Goal: Check status: Check status

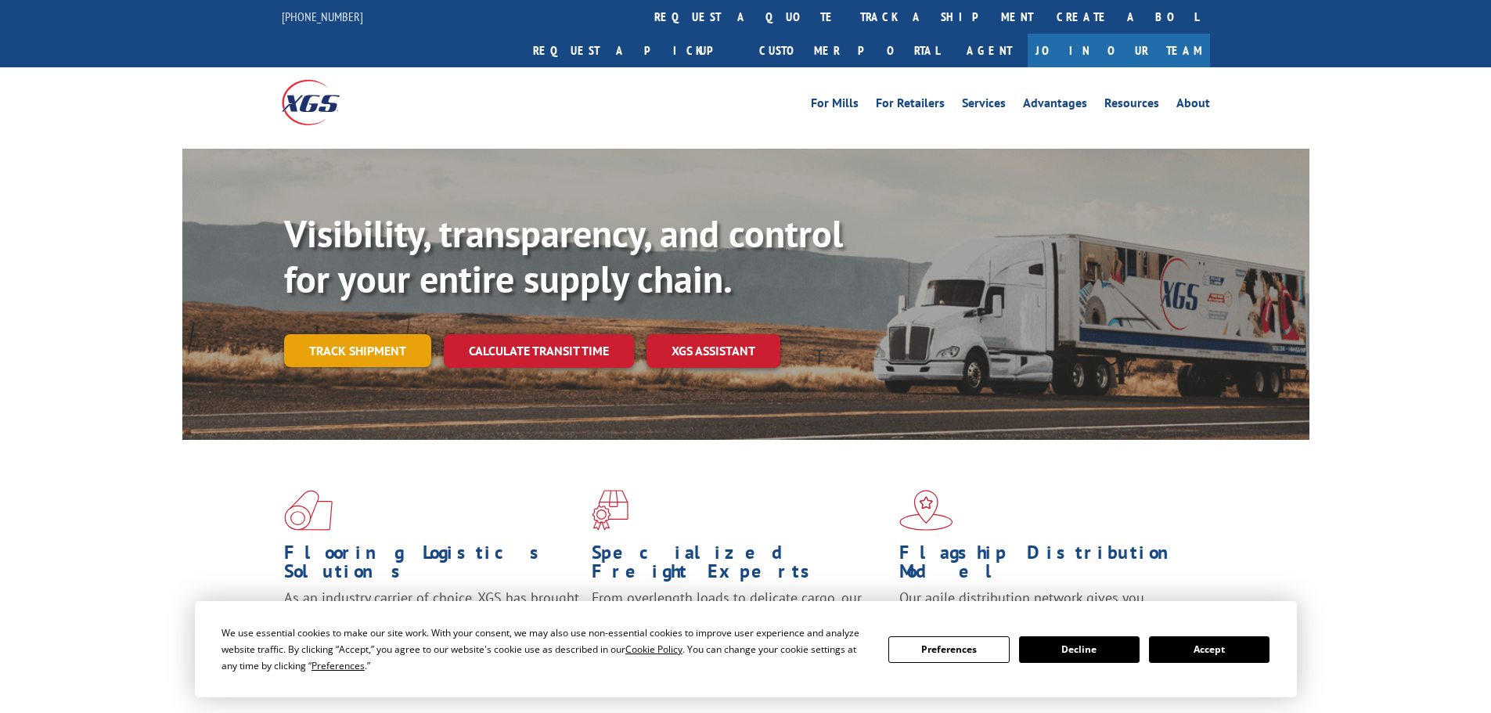
click at [361, 334] on link "Track shipment" at bounding box center [357, 350] width 147 height 33
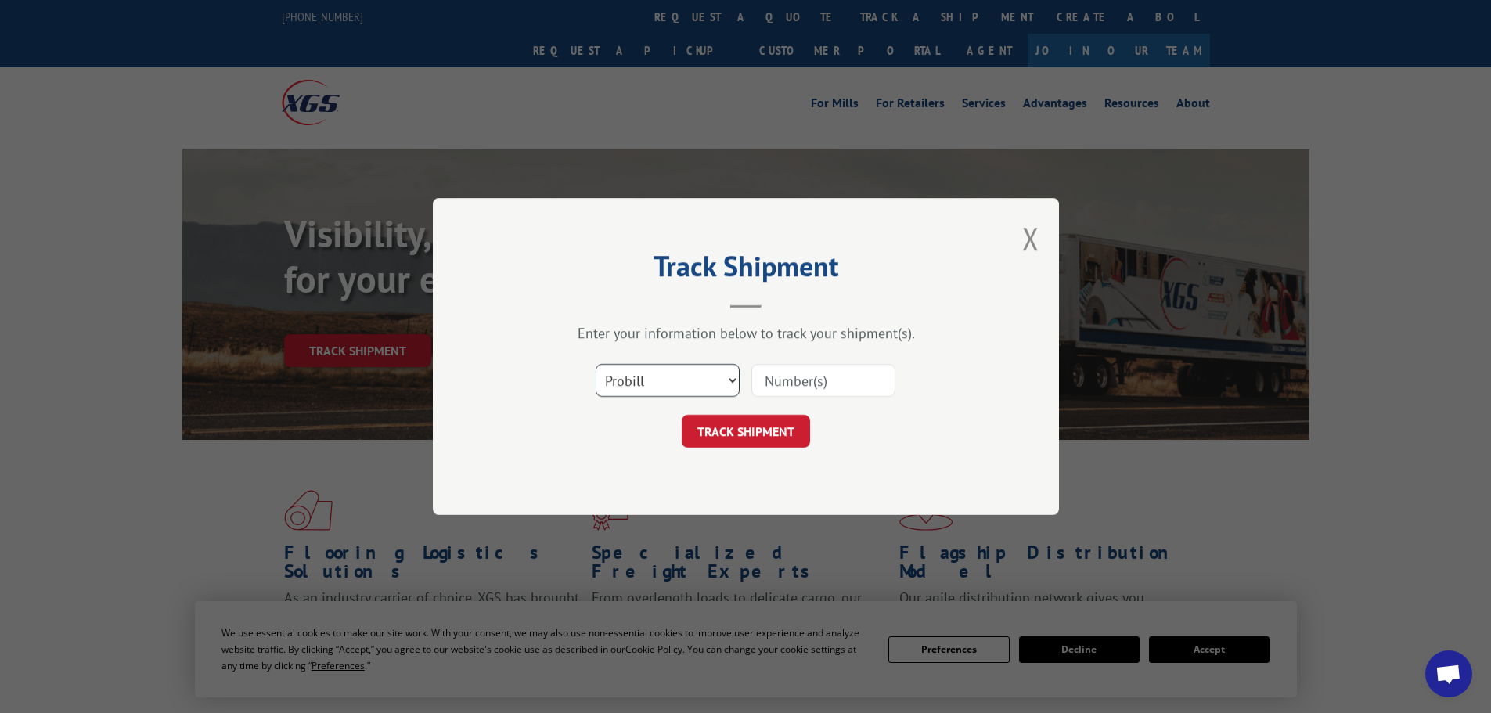
click at [674, 381] on select "Select category... Probill BOL PO" at bounding box center [667, 380] width 144 height 33
click at [801, 360] on div "Select category... Probill BOL PO" at bounding box center [745, 380] width 469 height 52
click at [786, 375] on input at bounding box center [823, 380] width 144 height 33
paste input "12970537"
type input "12970537"
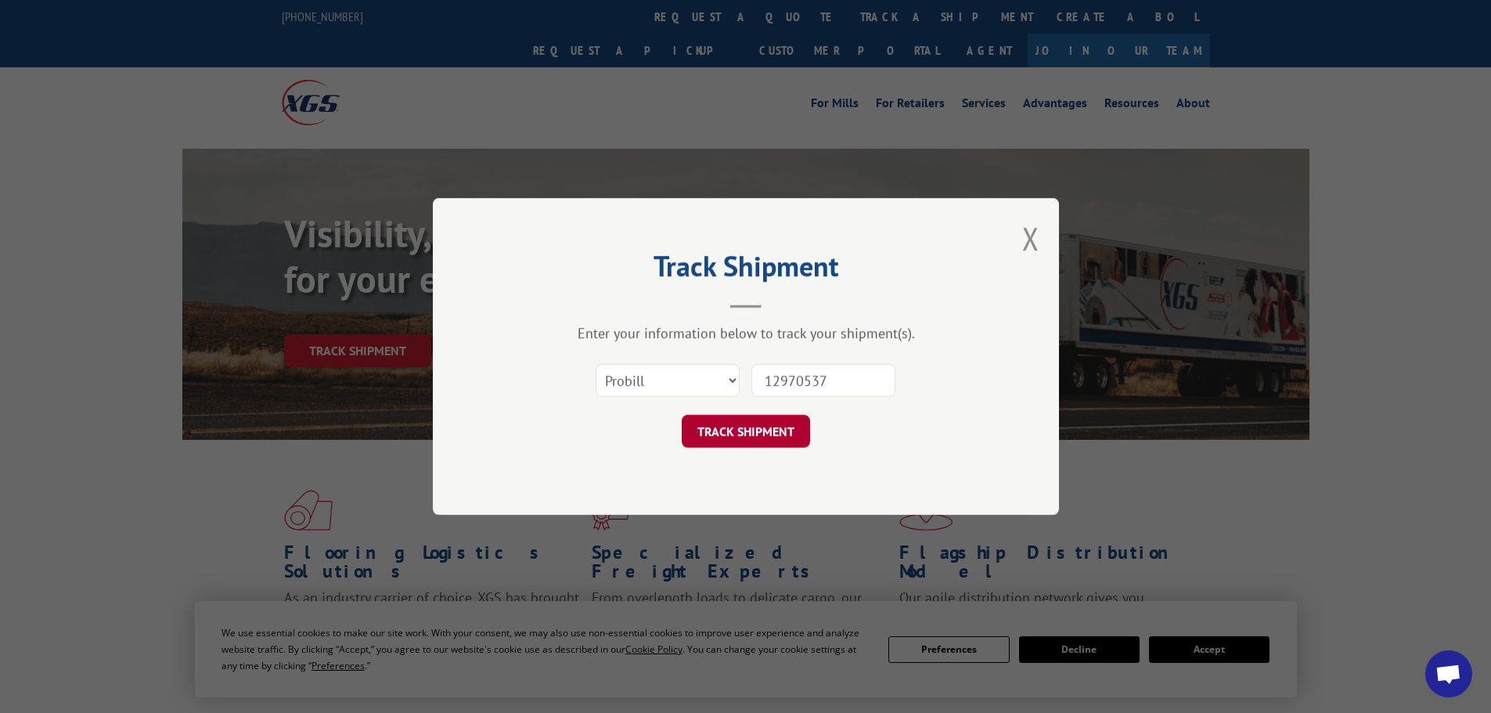
click at [751, 427] on button "TRACK SHIPMENT" at bounding box center [745, 431] width 128 height 33
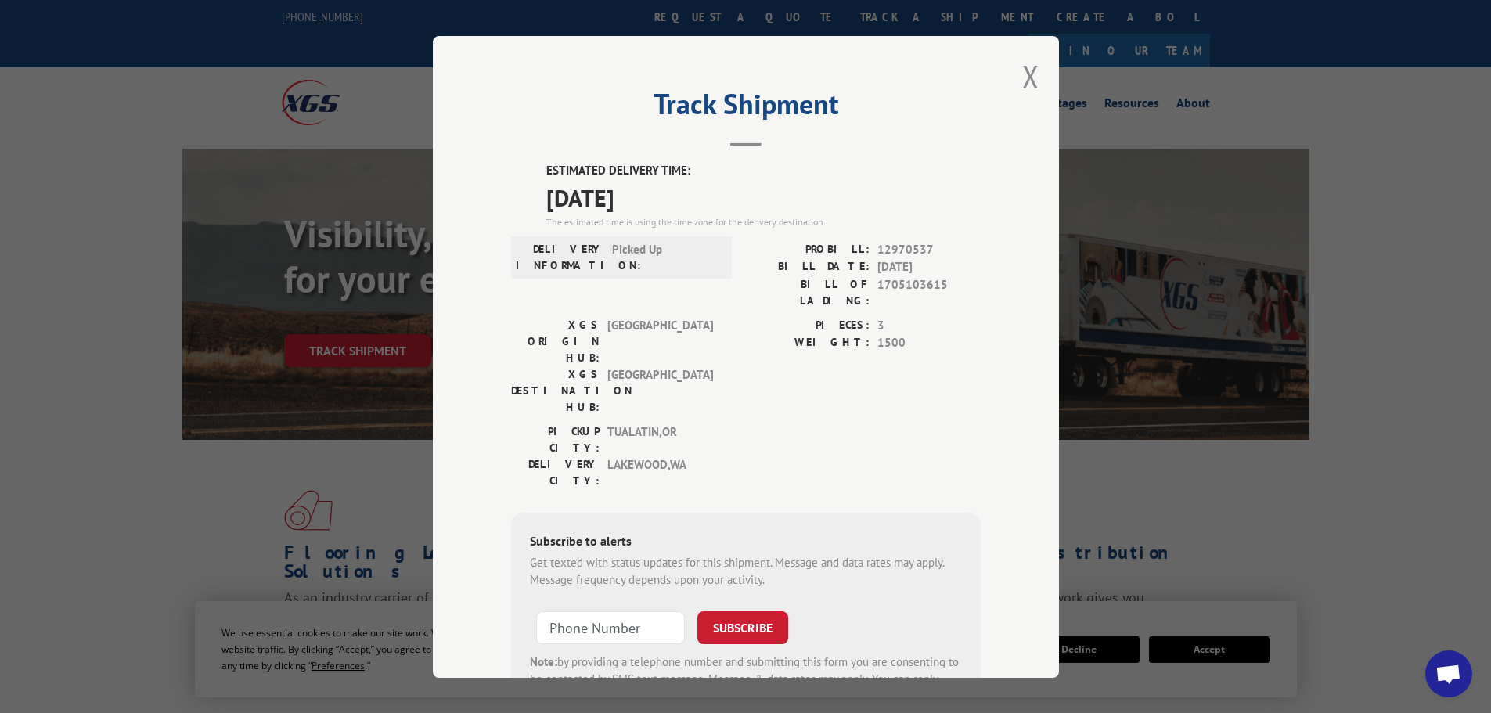
click at [1022, 70] on button "Close modal" at bounding box center [1030, 76] width 17 height 41
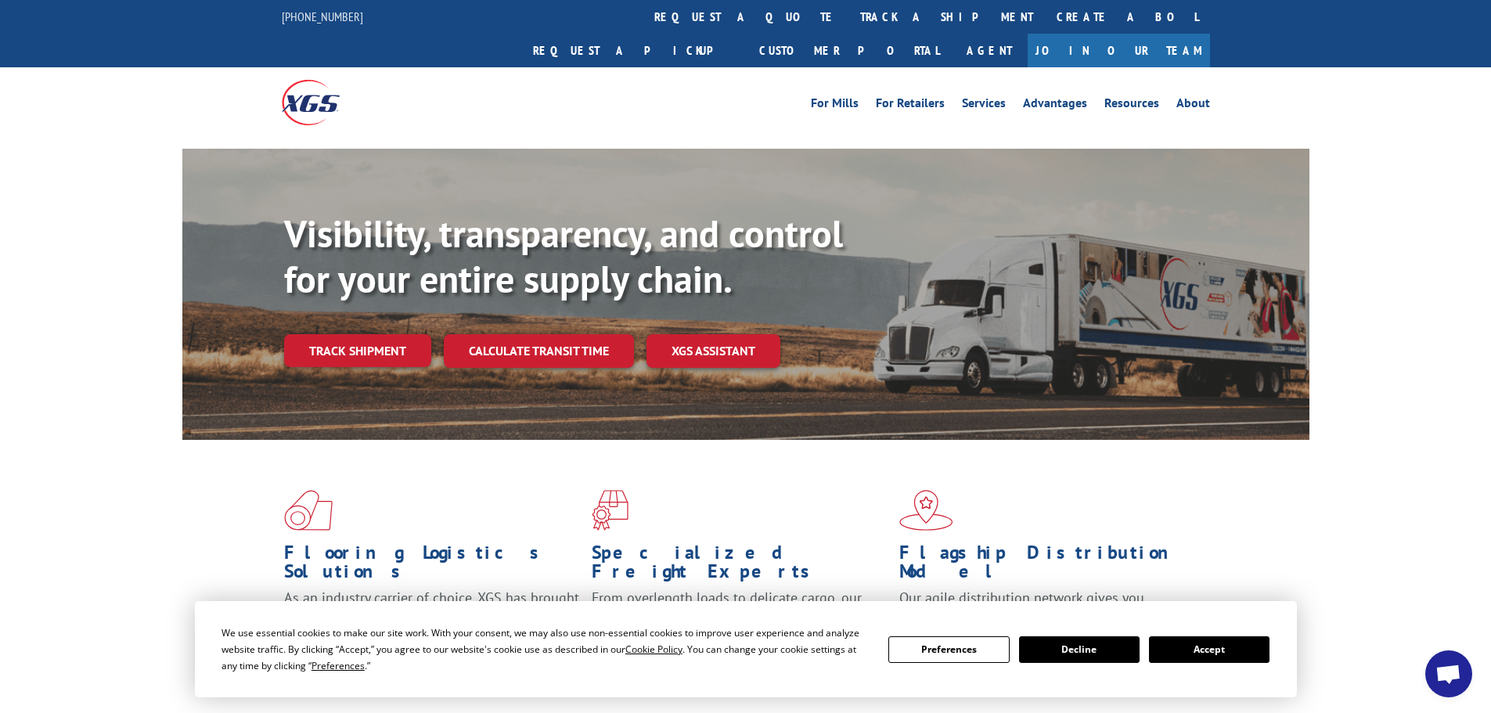
click at [1401, 221] on div "Visibility, transparency, and control for your entire supply chain. Track shipm…" at bounding box center [745, 310] width 1491 height 322
